Goal: Find specific page/section: Find specific page/section

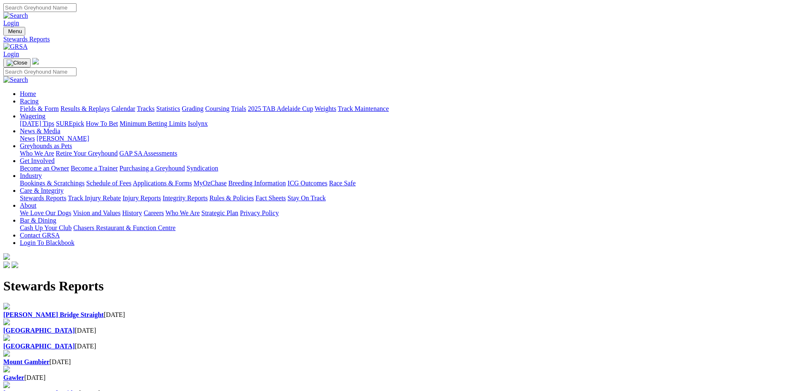
drag, startPoint x: 0, startPoint y: 0, endPoint x: 180, endPoint y: 33, distance: 182.6
click at [28, 43] on img at bounding box center [15, 46] width 24 height 7
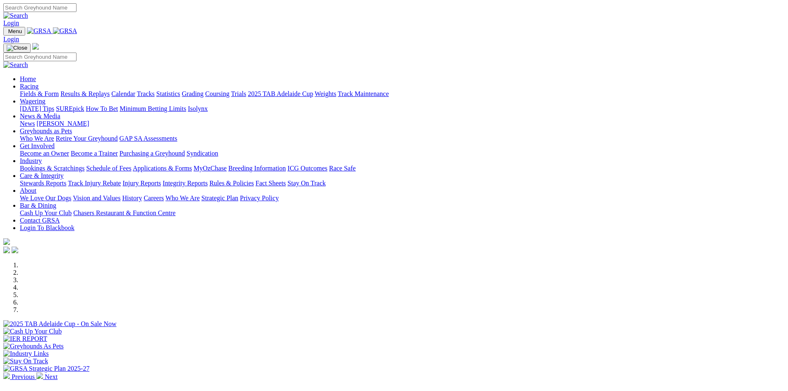
scroll to position [207, 0]
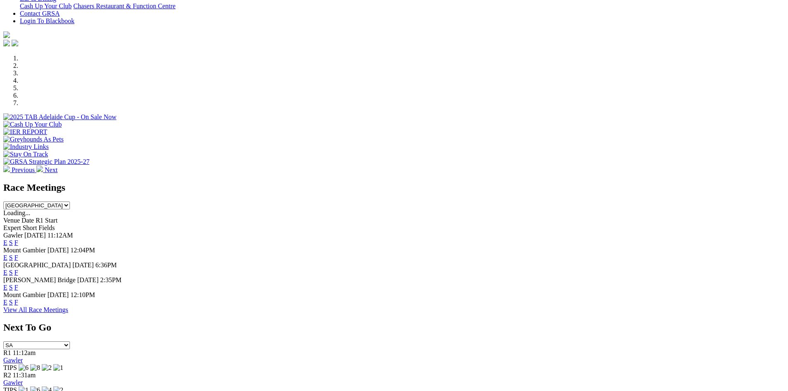
click at [18, 284] on link "F" at bounding box center [16, 287] width 4 height 7
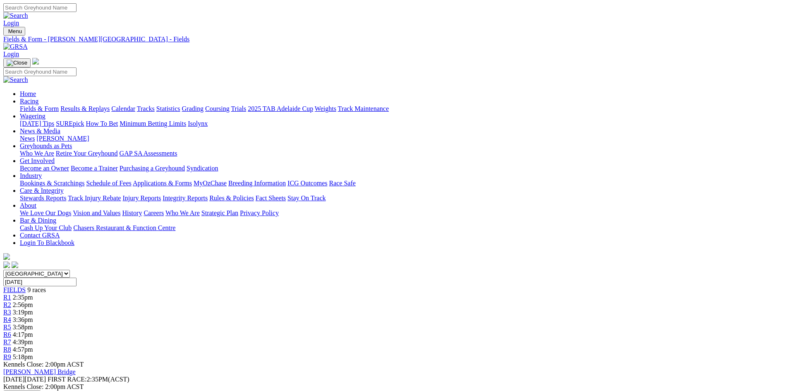
click at [66, 195] on link "Stewards Reports" at bounding box center [43, 198] width 46 height 7
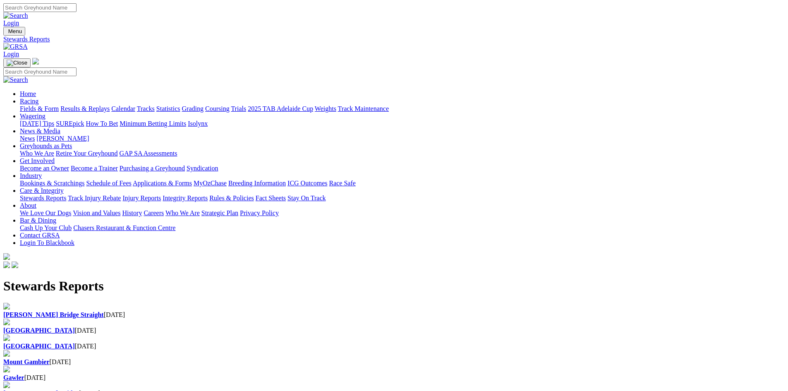
click at [104, 311] on b "[PERSON_NAME] Bridge Straight" at bounding box center [53, 314] width 101 height 7
click at [28, 43] on img at bounding box center [15, 46] width 24 height 7
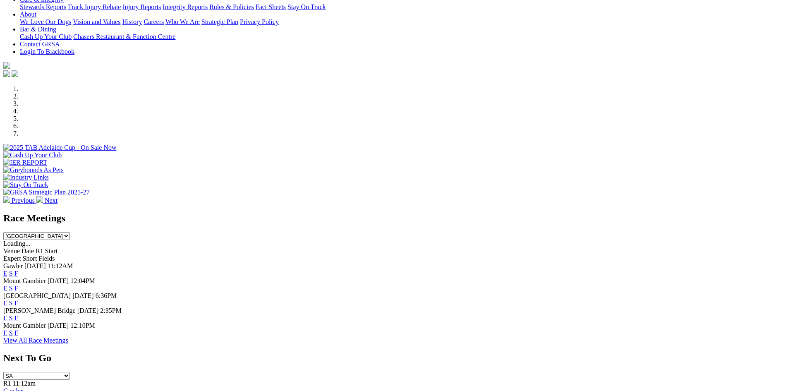
scroll to position [207, 0]
